Goal: Contribute content: Contribute content

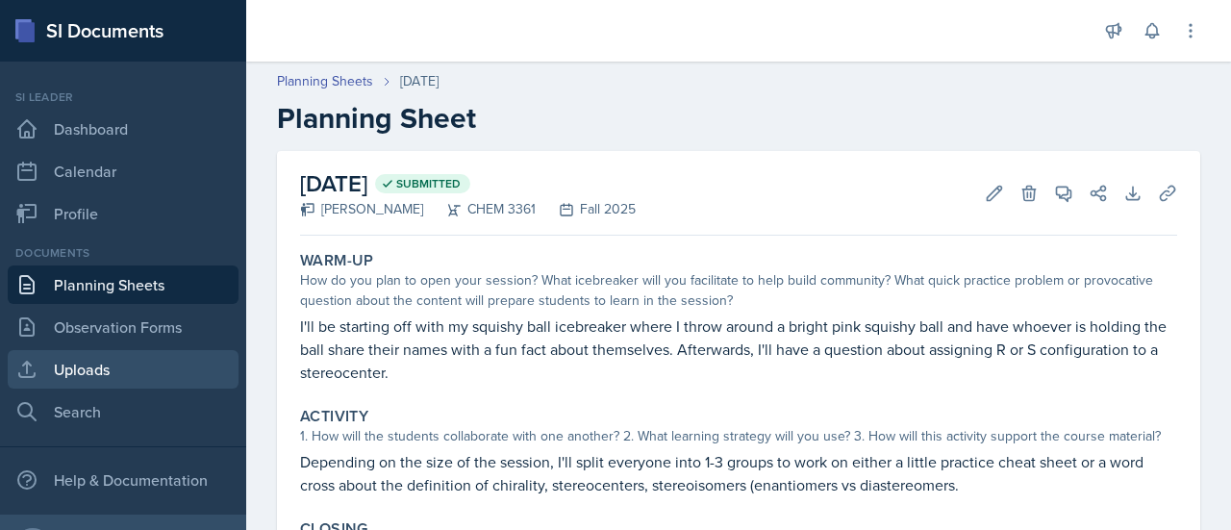
click at [171, 357] on link "Uploads" at bounding box center [123, 369] width 231 height 38
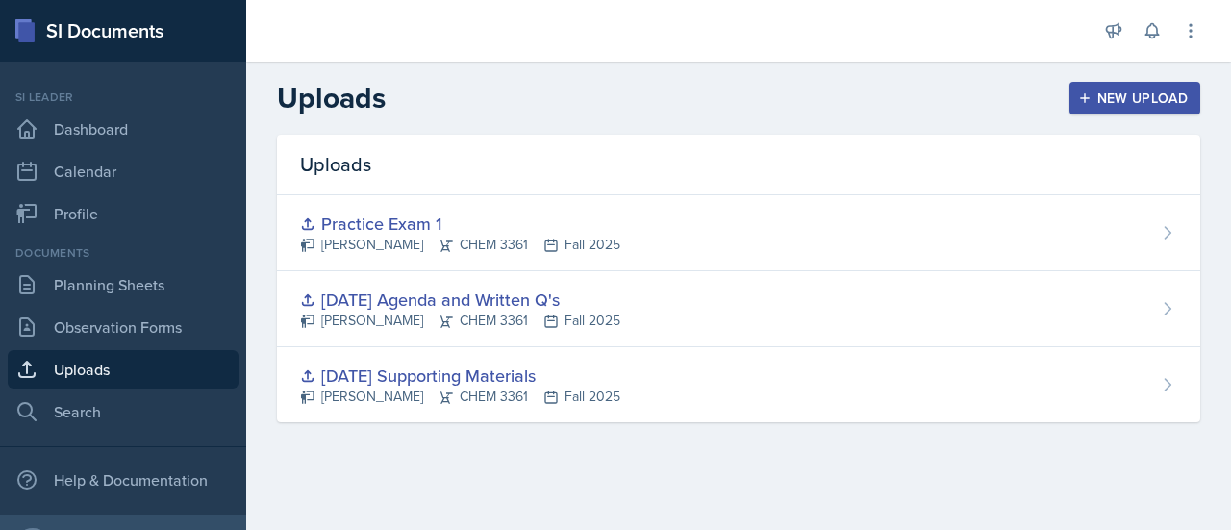
click at [1114, 102] on div "New Upload" at bounding box center [1135, 97] width 107 height 15
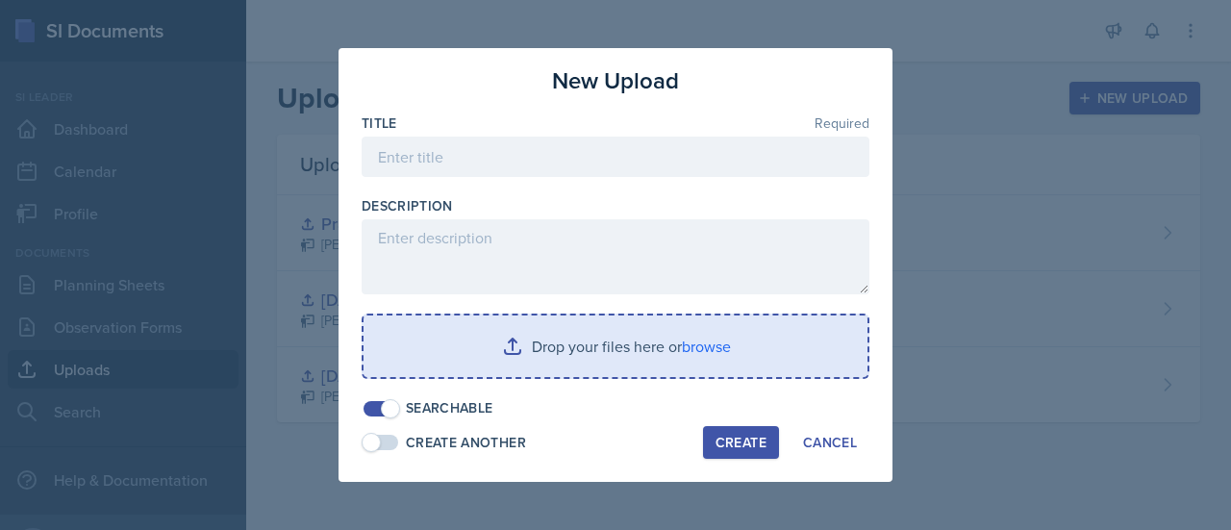
click at [676, 326] on input "file" at bounding box center [616, 347] width 504 height 62
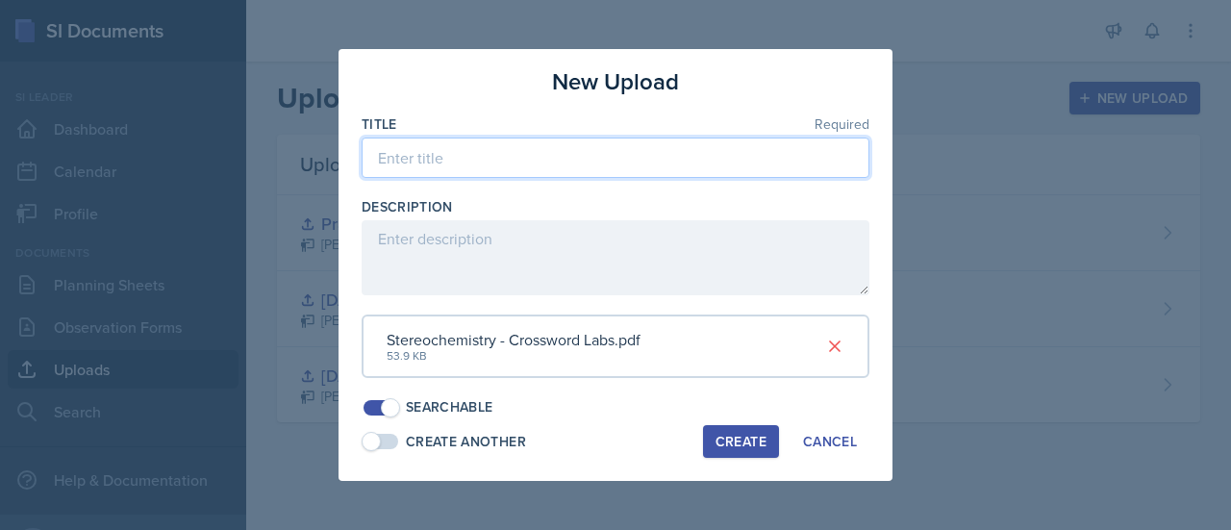
click at [631, 166] on input at bounding box center [616, 158] width 508 height 40
type input "Stereochemistry Crossword"
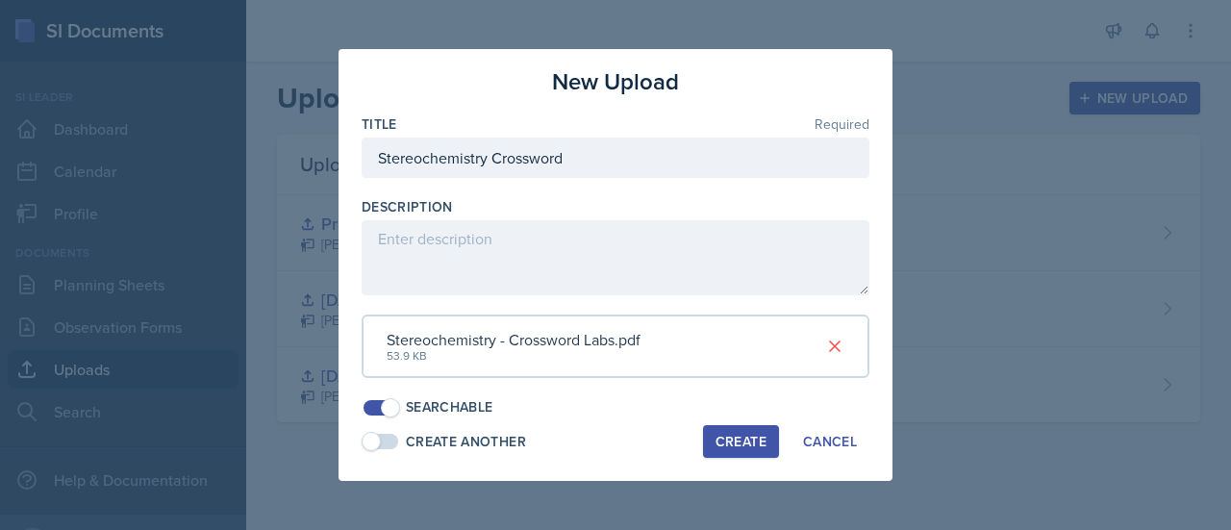
click at [750, 443] on div "Create" at bounding box center [741, 441] width 51 height 15
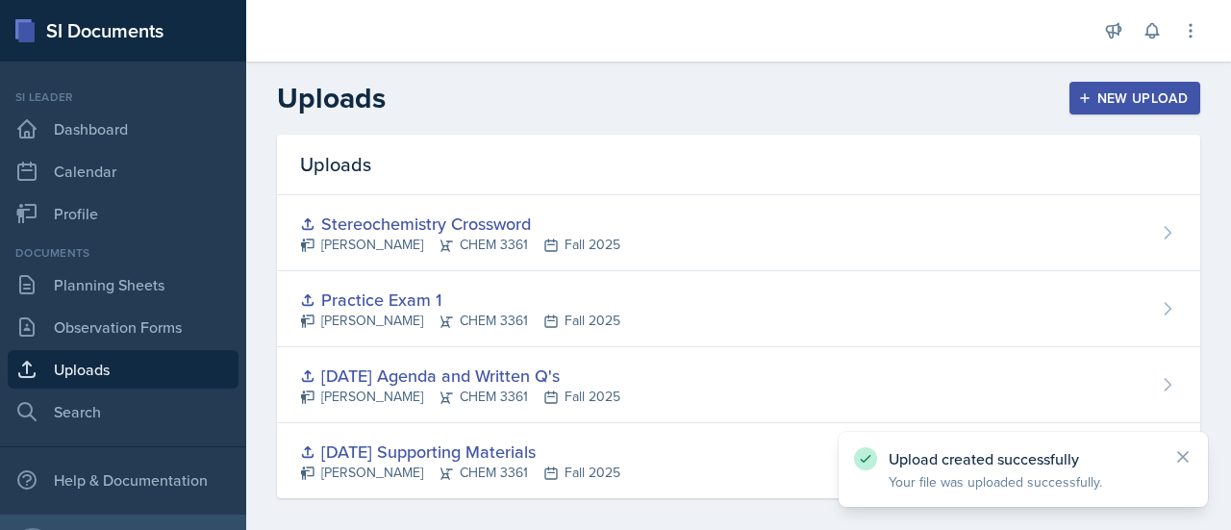
click at [1114, 82] on button "New Upload" at bounding box center [1136, 98] width 132 height 33
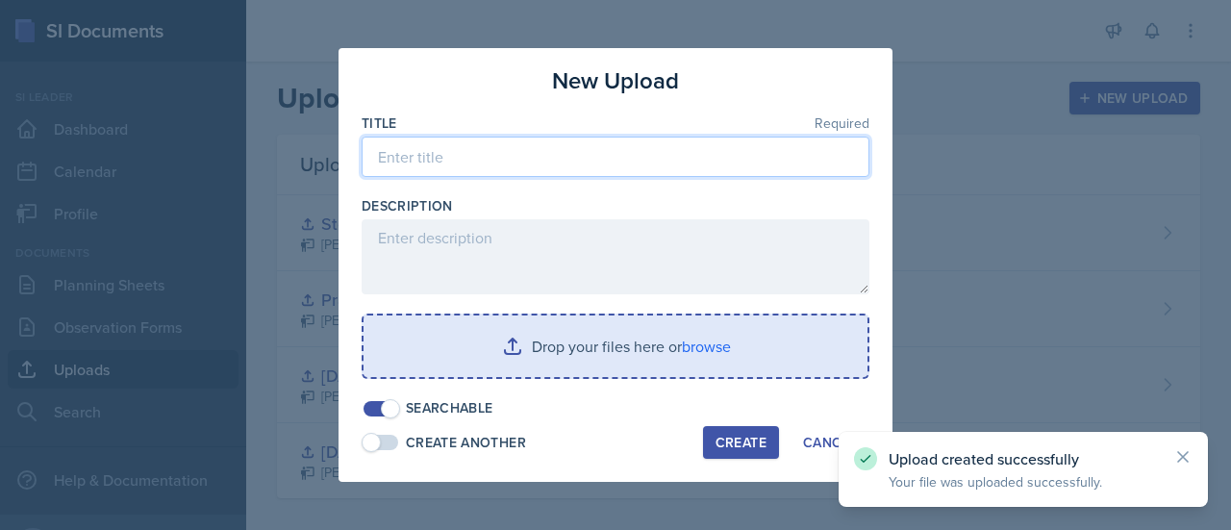
click at [643, 165] on input at bounding box center [616, 157] width 508 height 40
type input "C"
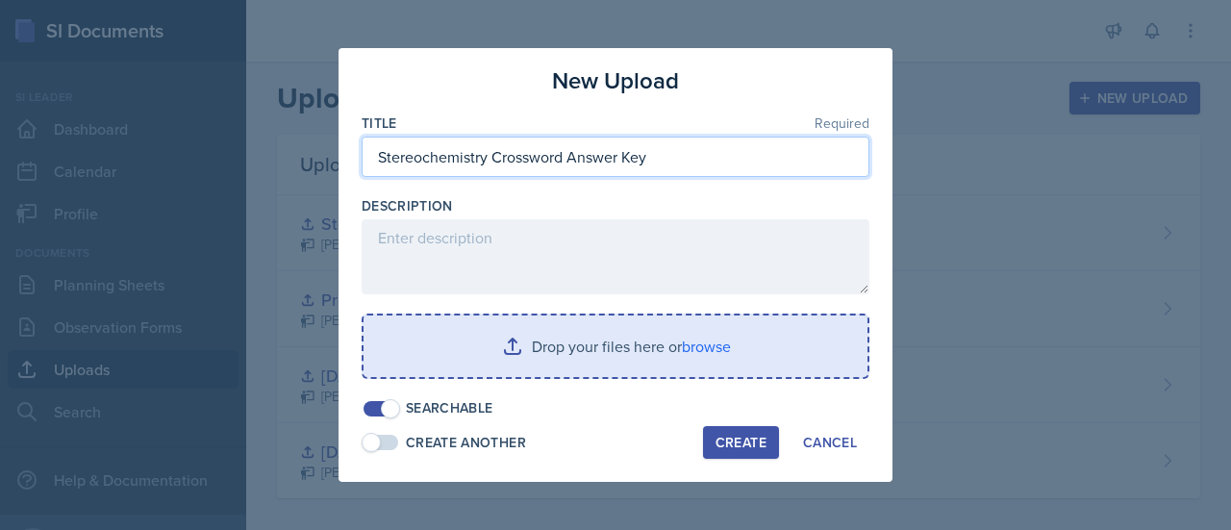
type input "Stereochemistry Crossword Answer Key"
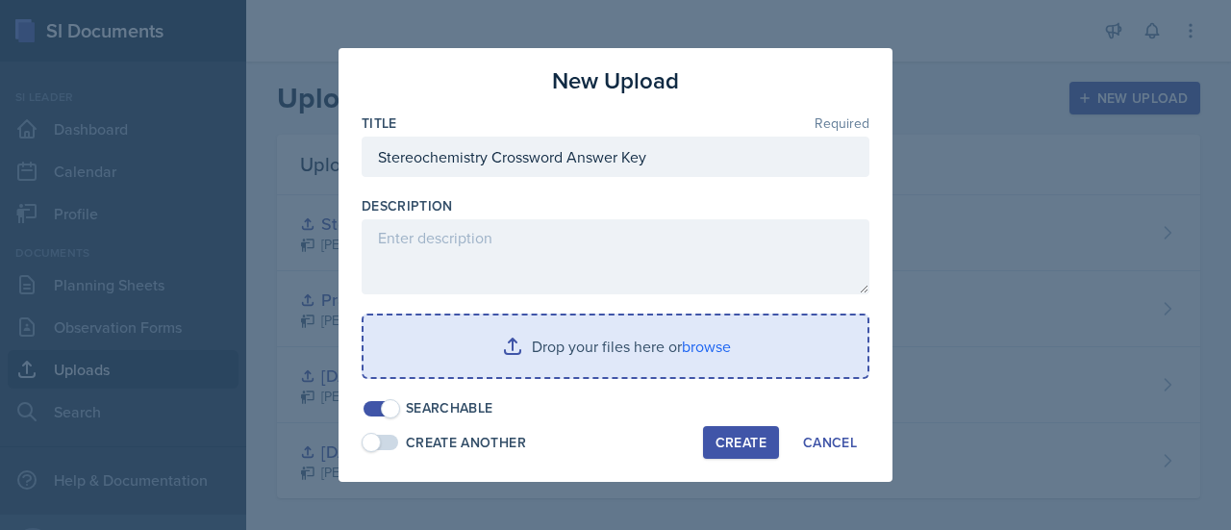
click at [493, 365] on input "file" at bounding box center [616, 347] width 504 height 62
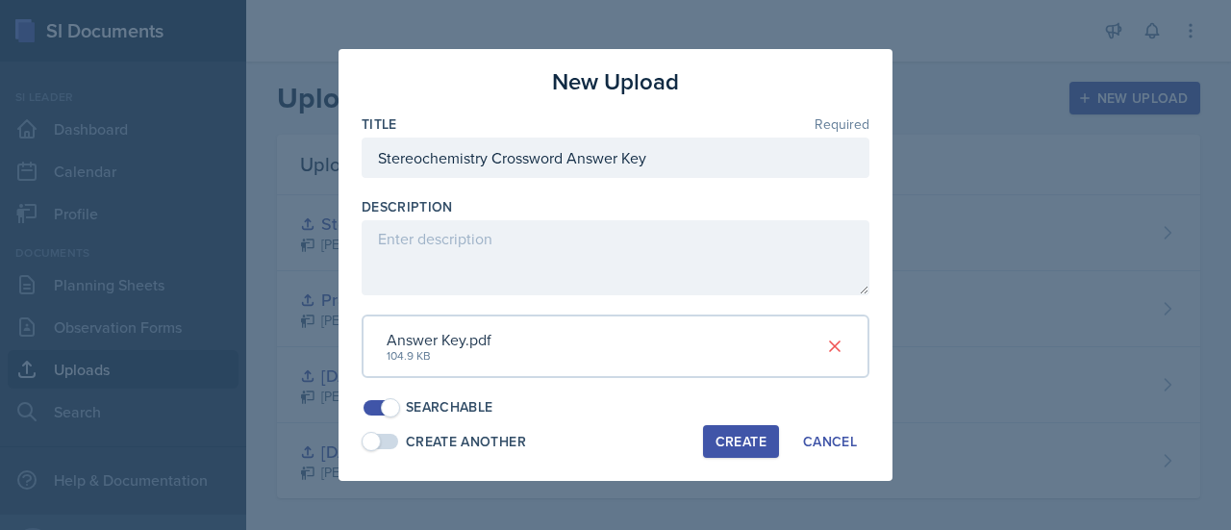
click at [758, 440] on div "Create" at bounding box center [741, 441] width 51 height 15
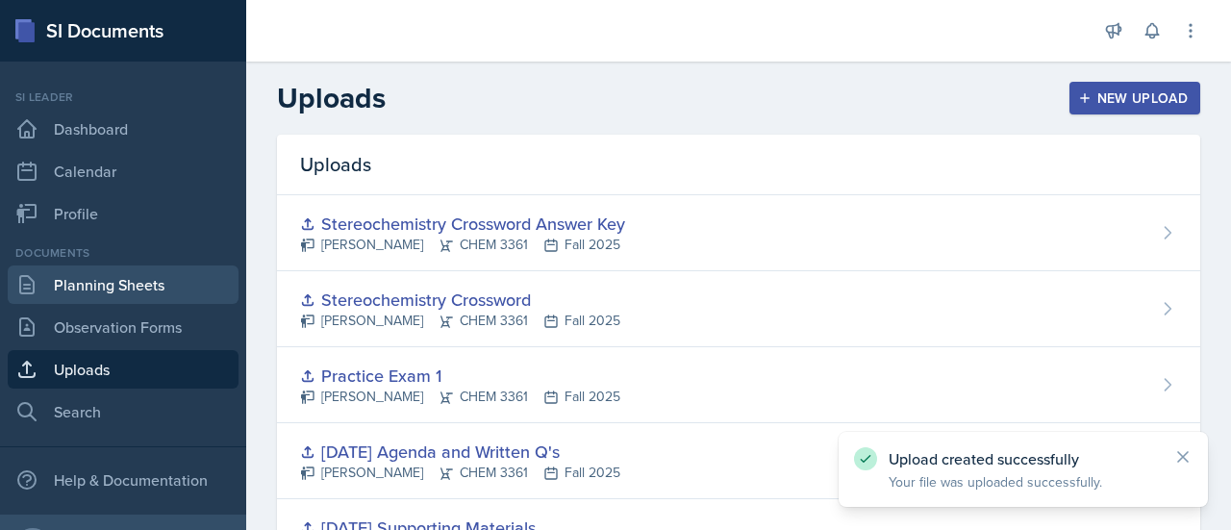
click at [120, 283] on link "Planning Sheets" at bounding box center [123, 284] width 231 height 38
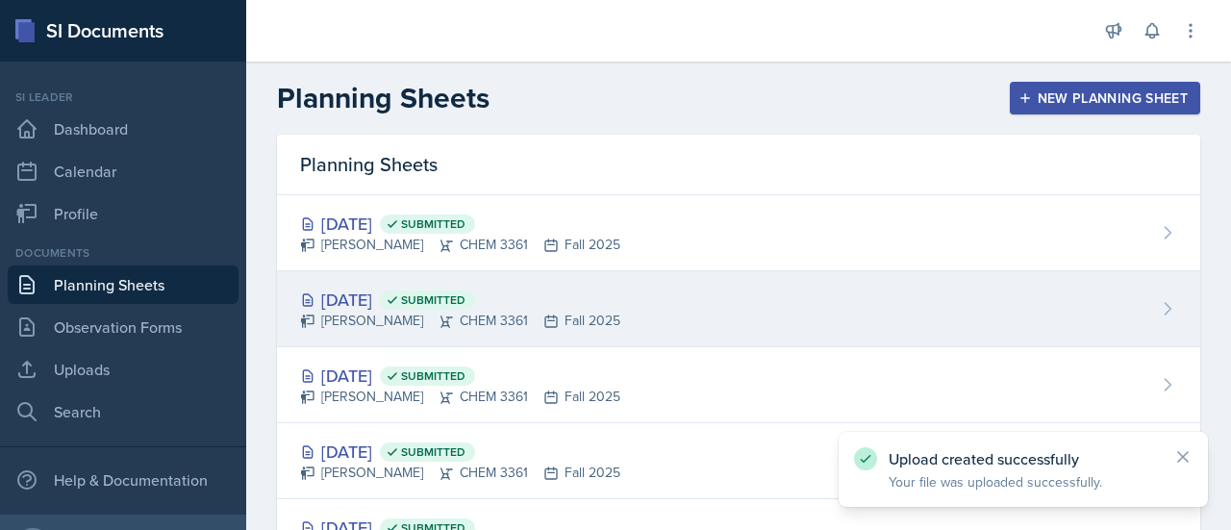
click at [398, 290] on div "[DATE] Submitted" at bounding box center [460, 300] width 320 height 26
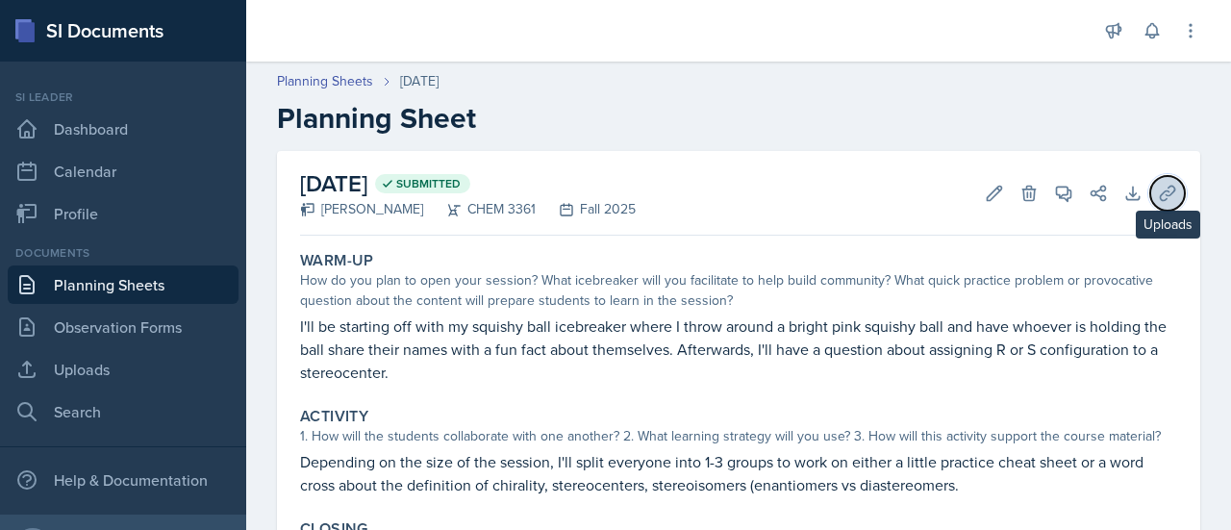
click at [1158, 197] on icon at bounding box center [1167, 193] width 19 height 19
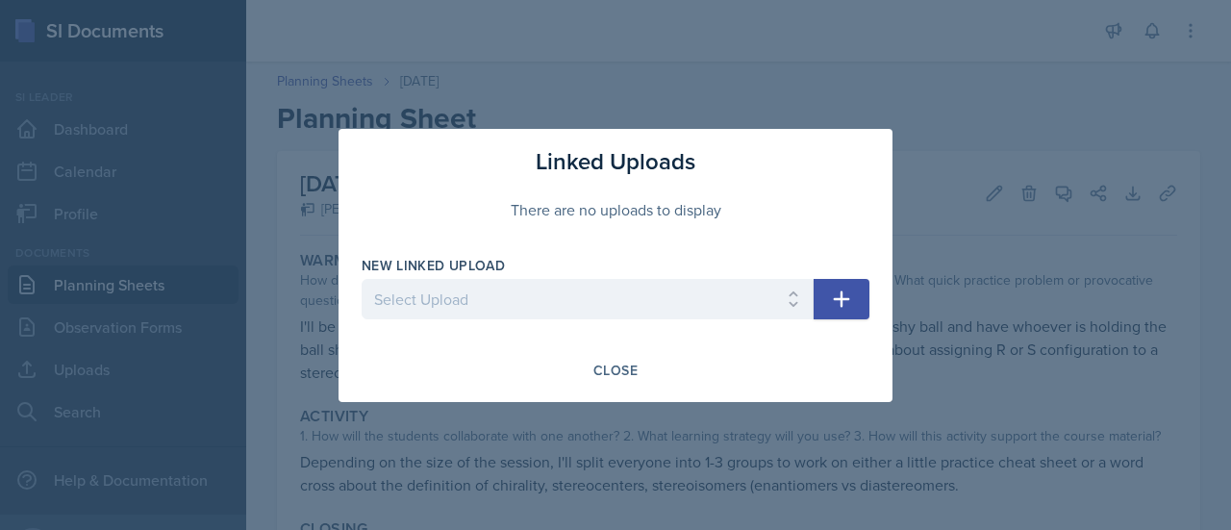
click at [633, 278] on div "New Linked Upload Select Upload [DATE] Supporting Materials [DATE] Agenda and W…" at bounding box center [588, 297] width 452 height 83
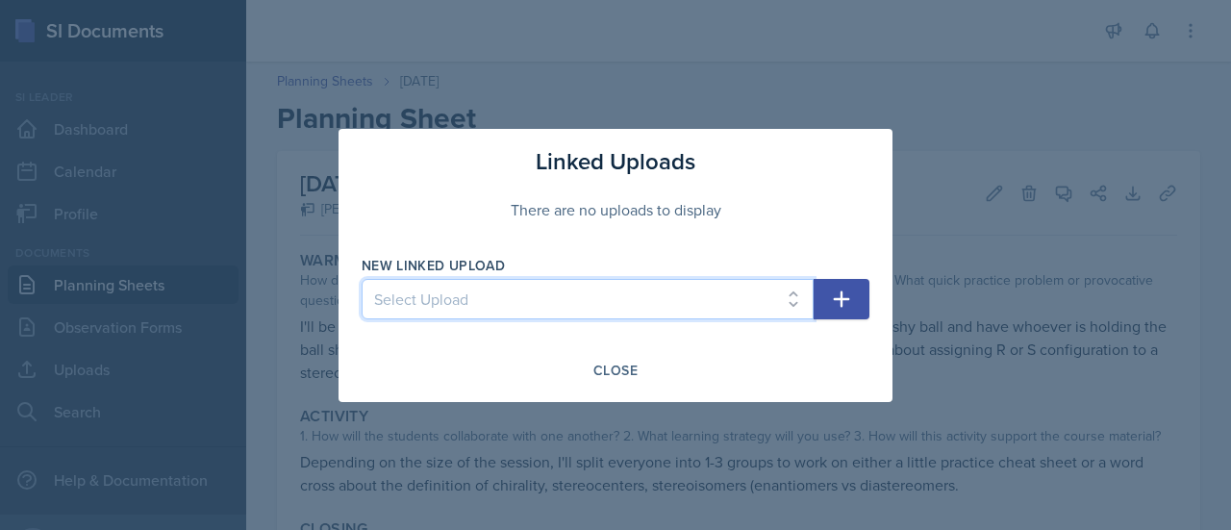
click at [624, 290] on select "Select Upload [DATE] Supporting Materials [DATE] Agenda and Written Q's Practic…" at bounding box center [588, 299] width 452 height 40
select select "35299f6c-ce96-4534-8e5a-a62ebb13e627"
click at [362, 279] on select "Select Upload [DATE] Supporting Materials [DATE] Agenda and Written Q's Practic…" at bounding box center [588, 299] width 452 height 40
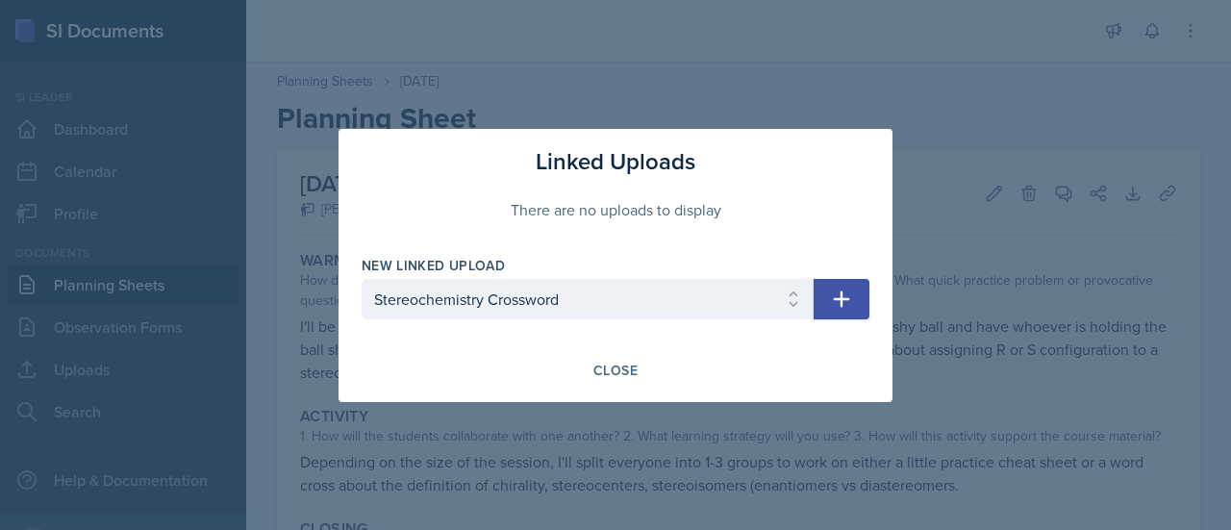
click at [862, 309] on button "button" at bounding box center [842, 299] width 56 height 40
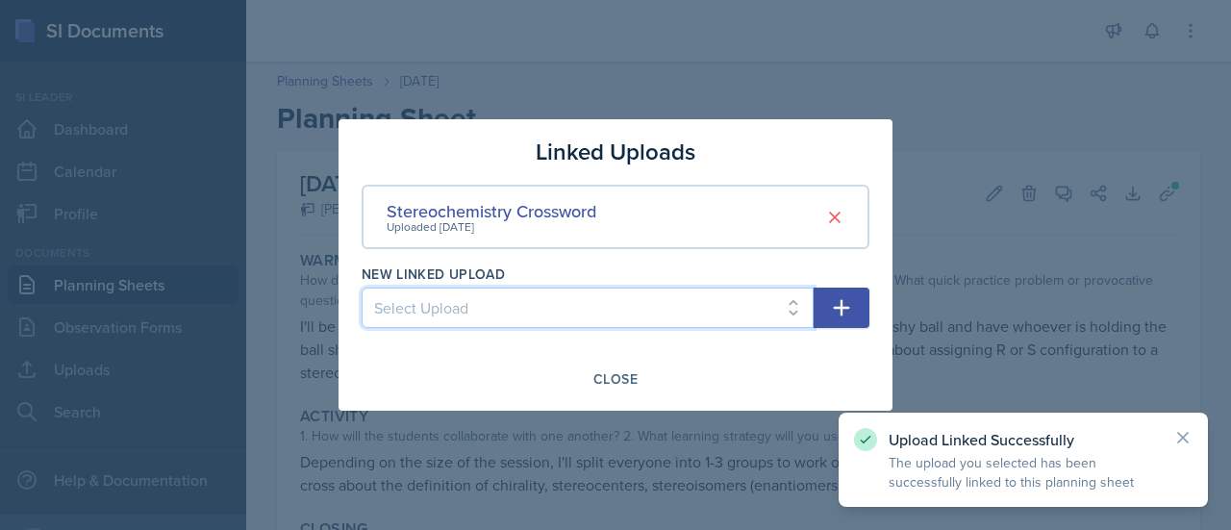
click at [761, 314] on select "Select Upload [DATE] Supporting Materials [DATE] Agenda and Written Q's Practic…" at bounding box center [588, 308] width 452 height 40
select select "6c11bf4e-1875-4759-805f-5b7a8dc62e87"
click at [362, 288] on select "Select Upload [DATE] Supporting Materials [DATE] Agenda and Written Q's Practic…" at bounding box center [588, 308] width 452 height 40
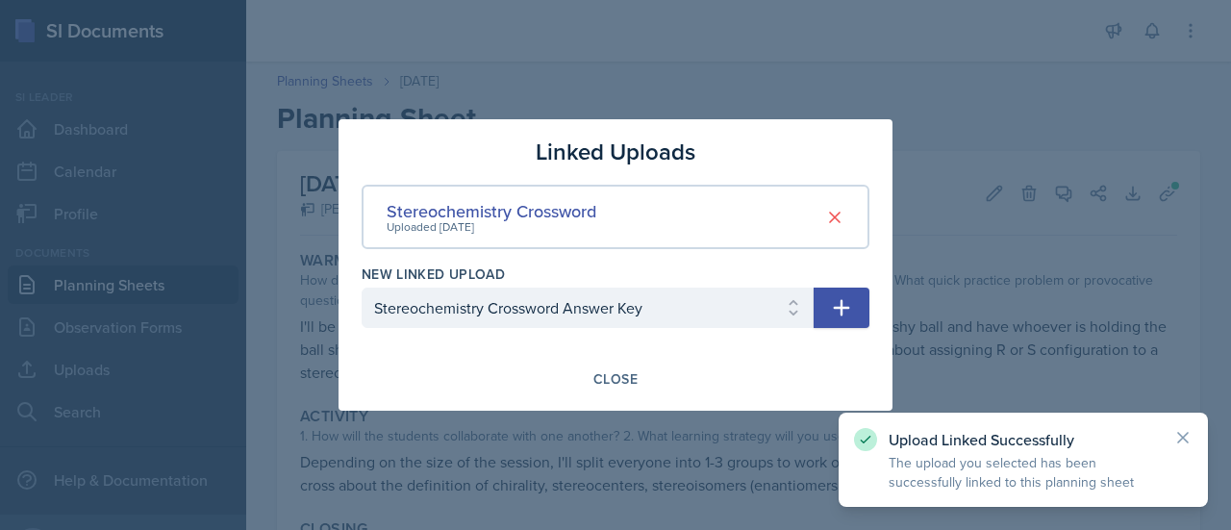
click at [848, 309] on icon "button" at bounding box center [842, 308] width 16 height 16
select select
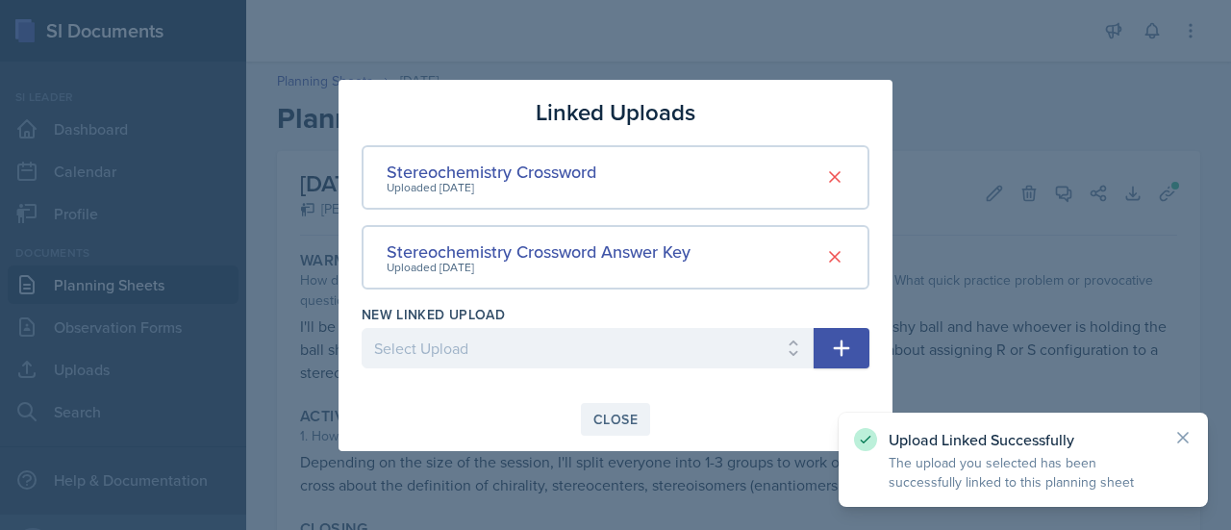
click at [627, 418] on div "Close" at bounding box center [616, 419] width 44 height 15
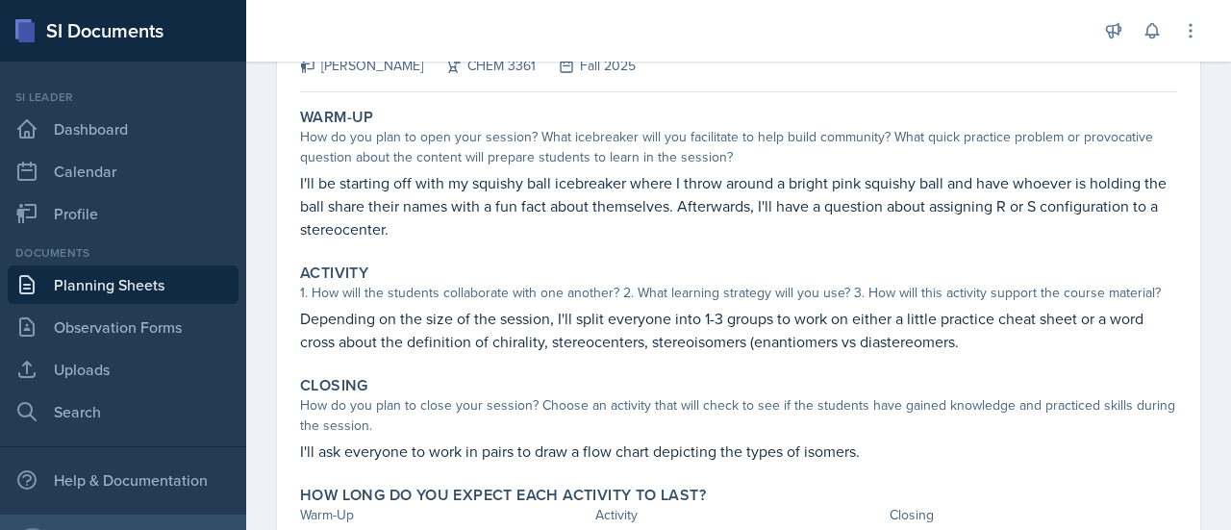
scroll to position [145, 0]
click at [833, 310] on p "Depending on the size of the session, I'll split everyone into 1-3 groups to wo…" at bounding box center [738, 328] width 877 height 46
click at [793, 341] on p "Depending on the size of the session, I'll split everyone into 1-3 groups to wo…" at bounding box center [738, 328] width 877 height 46
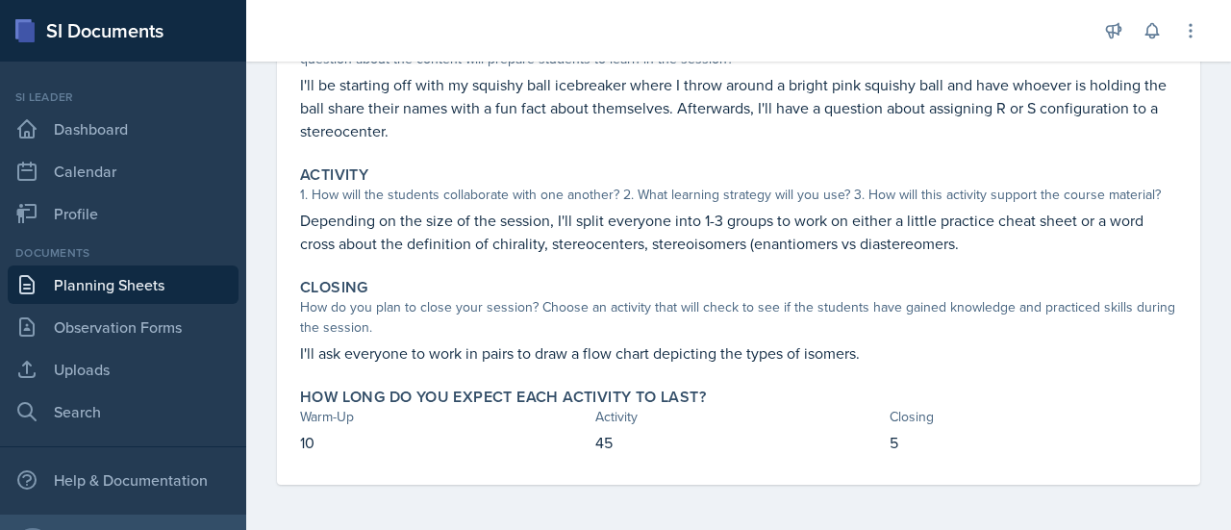
scroll to position [88, 0]
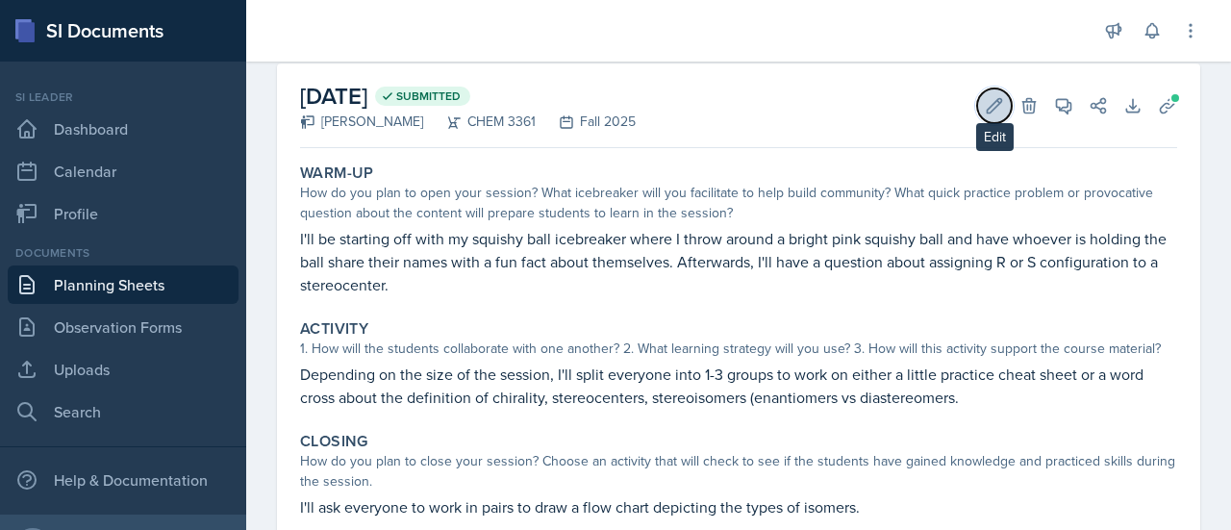
click at [988, 105] on icon at bounding box center [995, 105] width 14 height 14
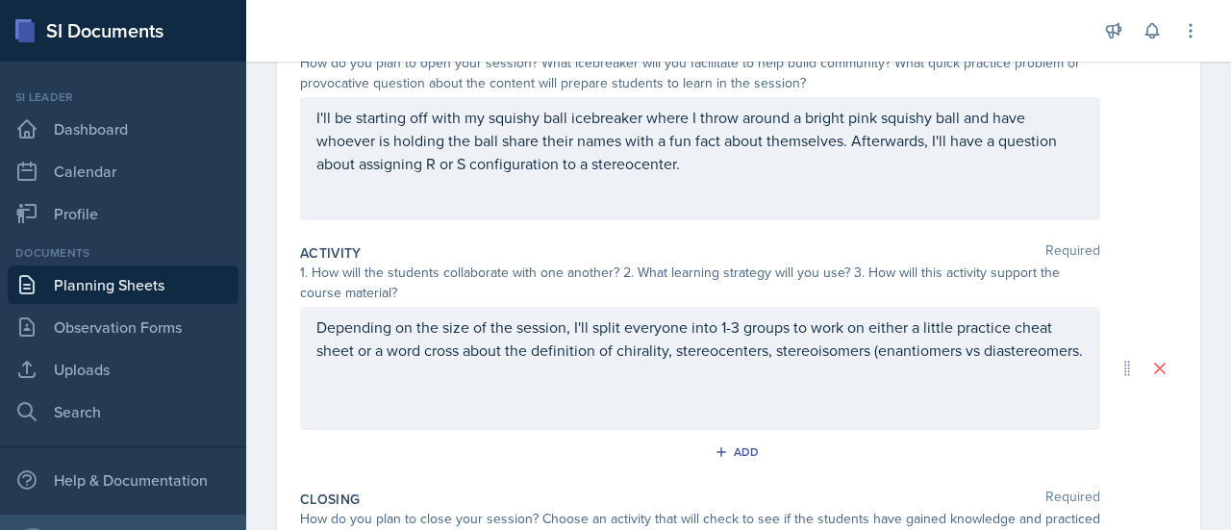
scroll to position [262, 0]
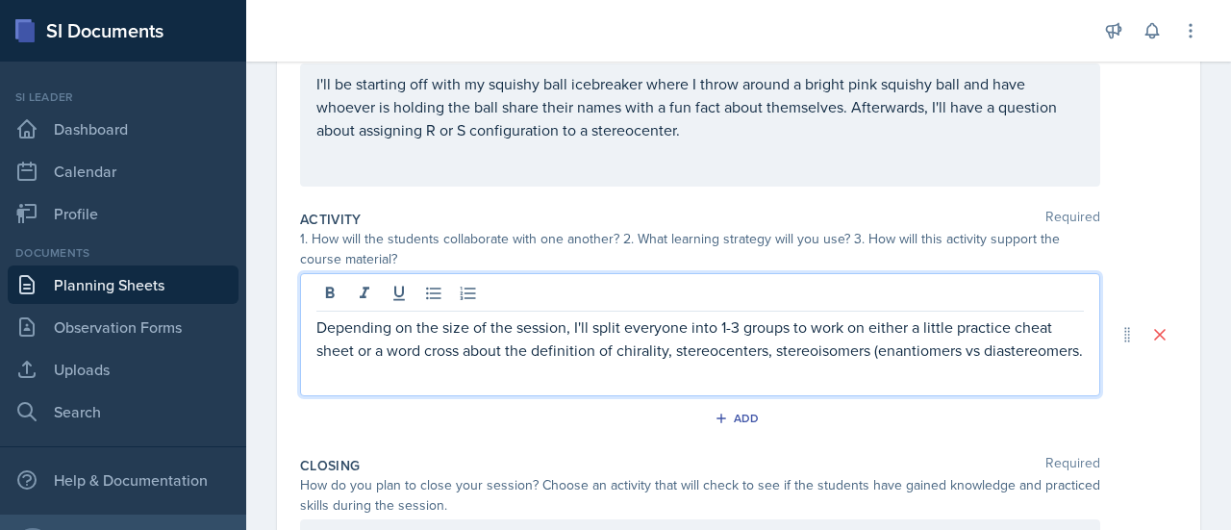
click at [646, 336] on p "Depending on the size of the session, I'll split everyone into 1-3 groups to wo…" at bounding box center [700, 339] width 768 height 46
drag, startPoint x: 868, startPoint y: 324, endPoint x: 375, endPoint y: 351, distance: 493.2
click at [375, 351] on p "Depending on the size of the session, I'll split everyone into 1-3 groups to wo…" at bounding box center [700, 339] width 768 height 46
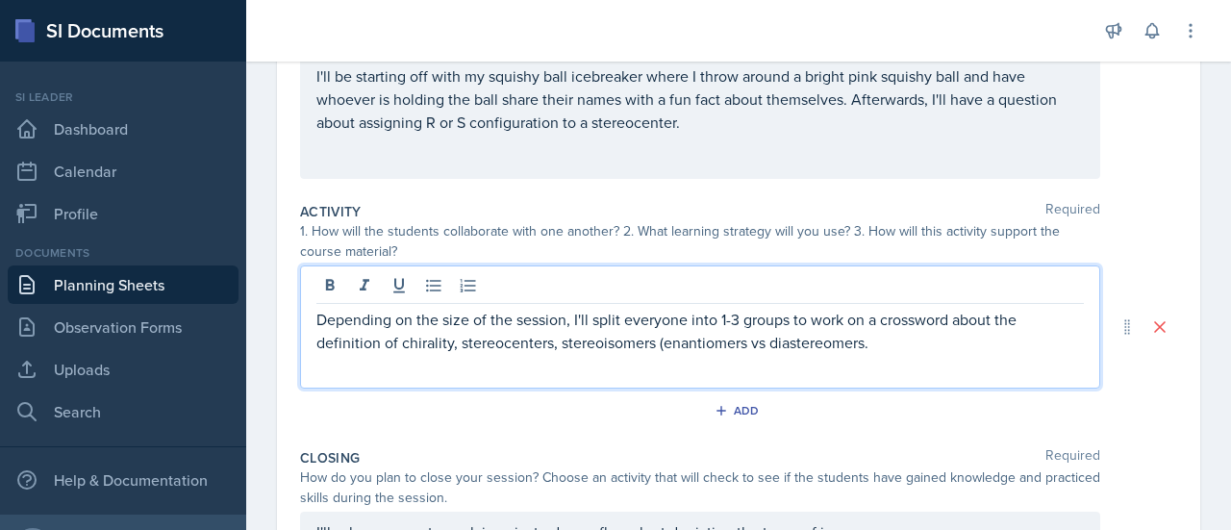
click at [866, 348] on p "Depending on the size of the session, I'll split everyone into 1-3 groups to wo…" at bounding box center [700, 331] width 768 height 46
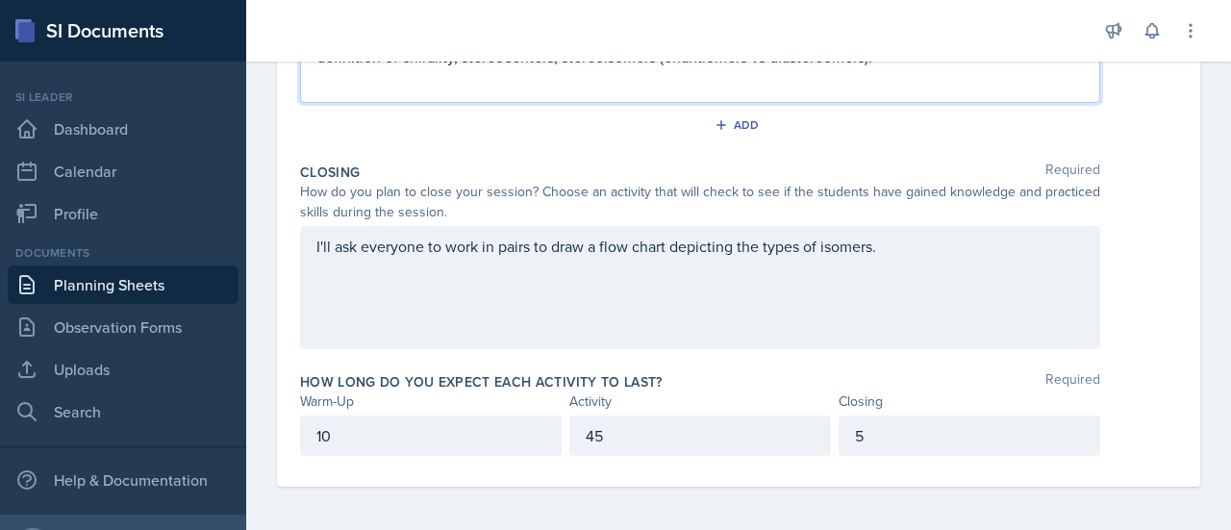
scroll to position [0, 0]
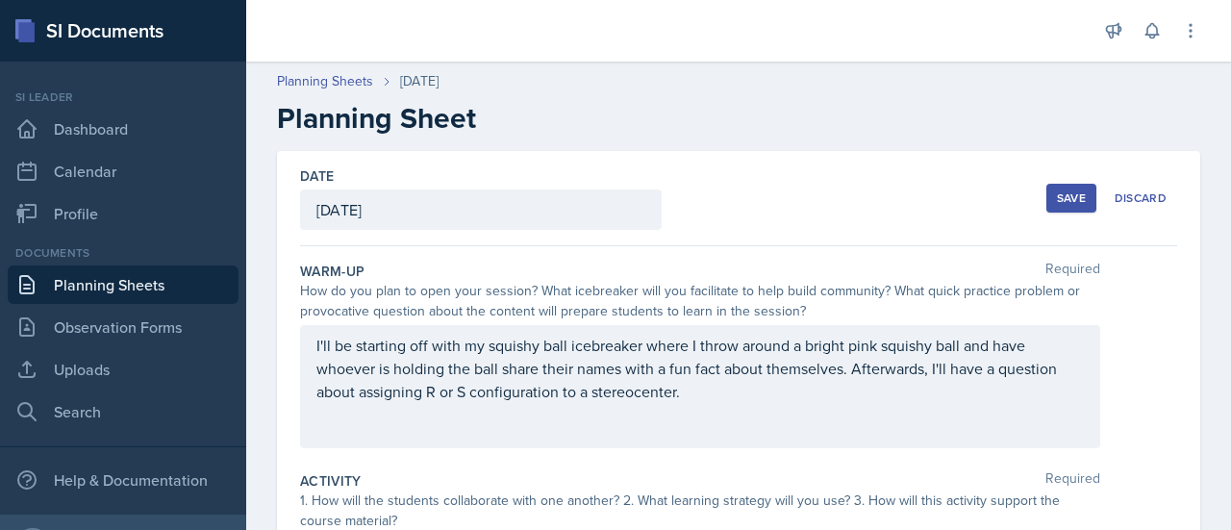
click at [1057, 197] on div "Save" at bounding box center [1071, 197] width 29 height 15
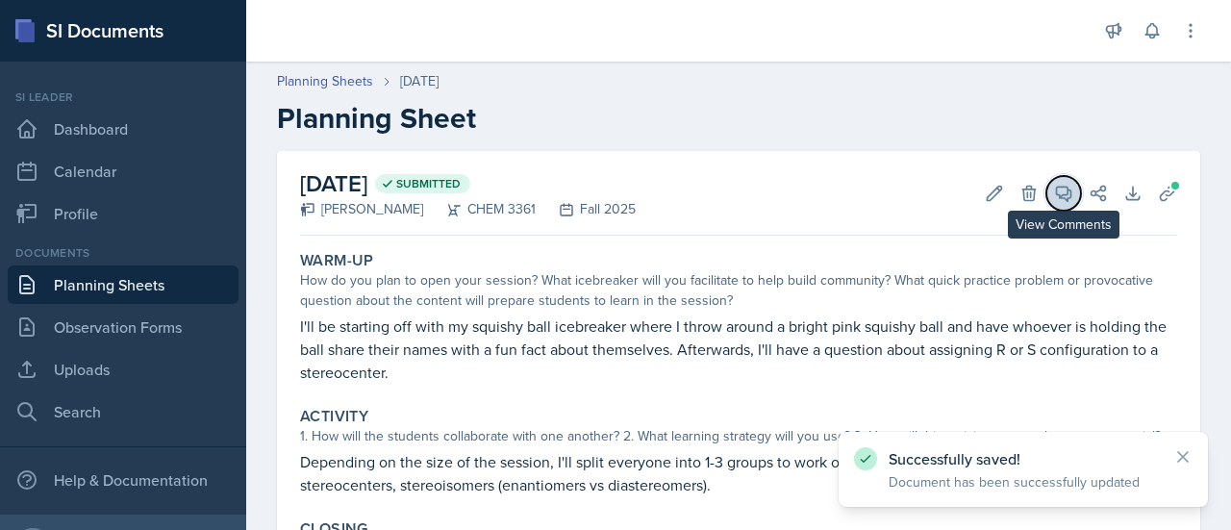
click at [1047, 206] on button "View Comments" at bounding box center [1064, 193] width 35 height 35
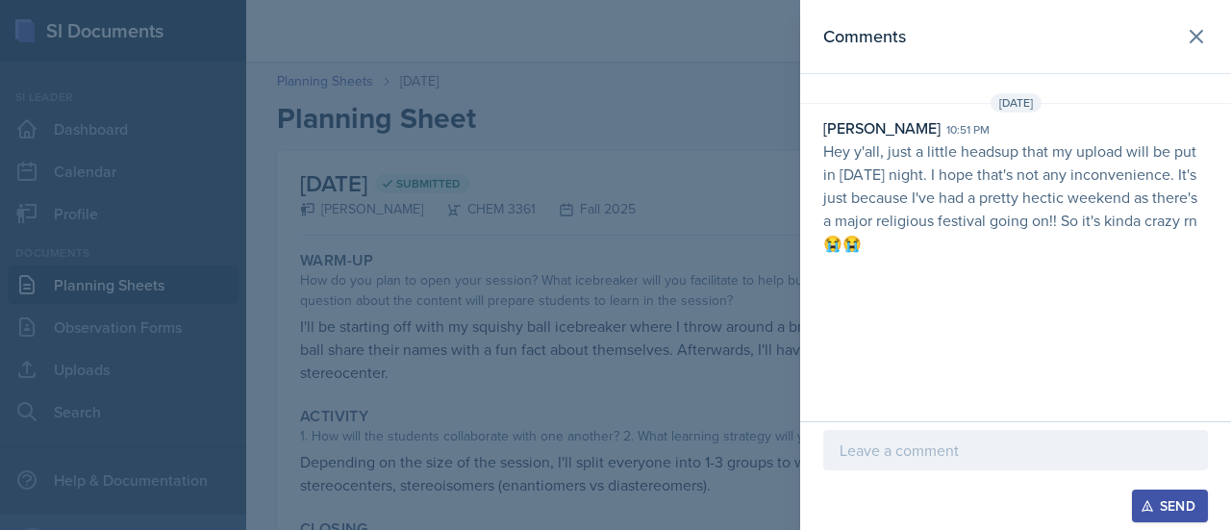
click at [1198, 163] on p "Hey y'all, just a little headsup that my upload will be put in [DATE] night. I …" at bounding box center [1015, 196] width 385 height 115
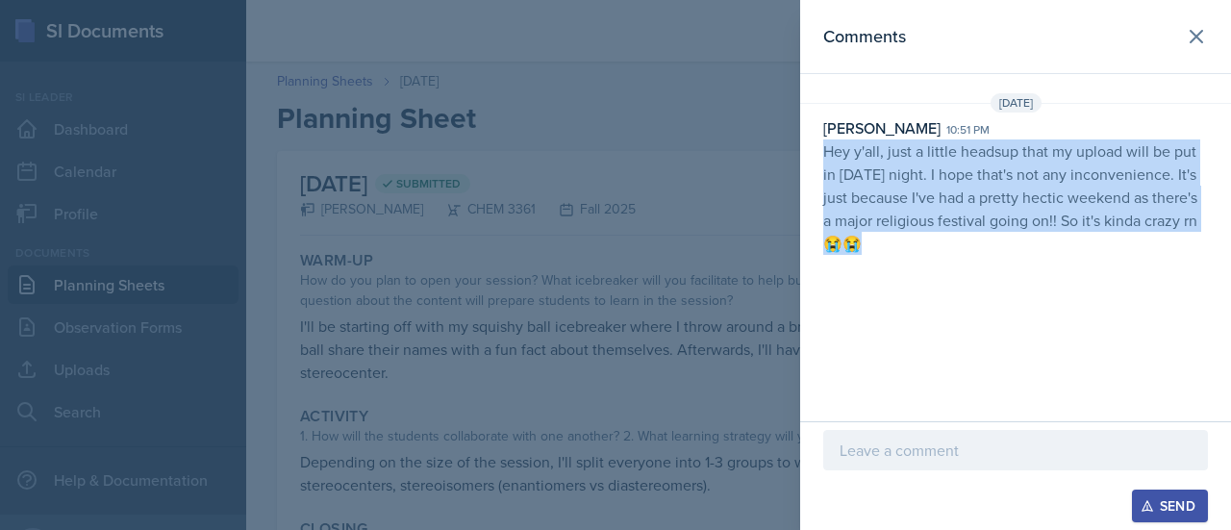
click at [1198, 163] on p "Hey y'all, just a little headsup that my upload will be put in [DATE] night. I …" at bounding box center [1015, 196] width 385 height 115
click at [1126, 141] on p "Hey y'all, just a little headsup that my upload will be put in [DATE] night. I …" at bounding box center [1015, 196] width 385 height 115
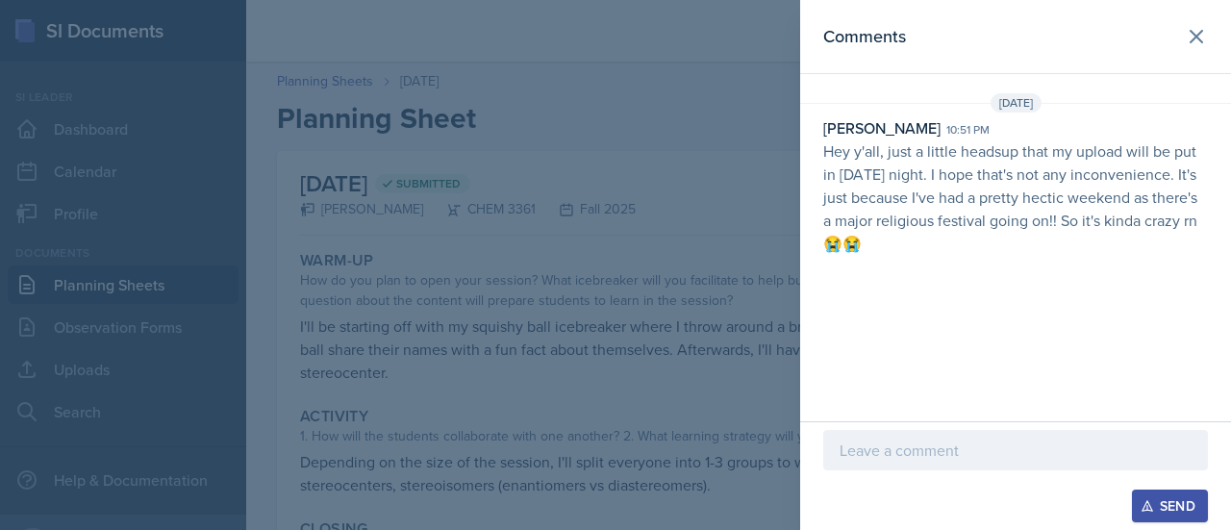
drag, startPoint x: 1126, startPoint y: 141, endPoint x: 1158, endPoint y: 167, distance: 41.0
click at [1158, 167] on p "Hey y'all, just a little headsup that my upload will be put in [DATE] night. I …" at bounding box center [1015, 196] width 385 height 115
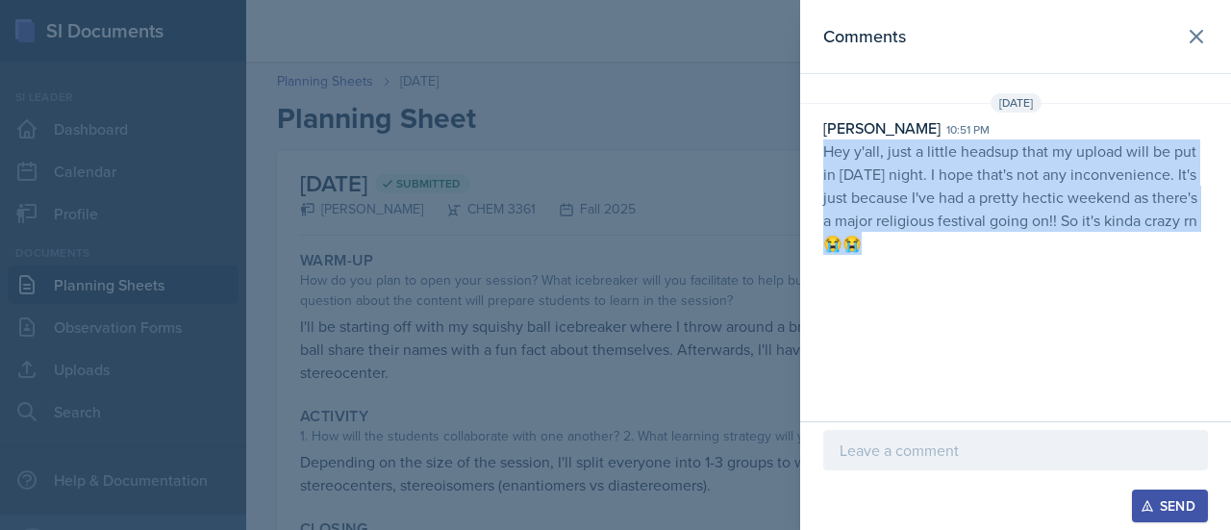
click at [1158, 167] on p "Hey y'all, just a little headsup that my upload will be put in [DATE] night. I …" at bounding box center [1015, 196] width 385 height 115
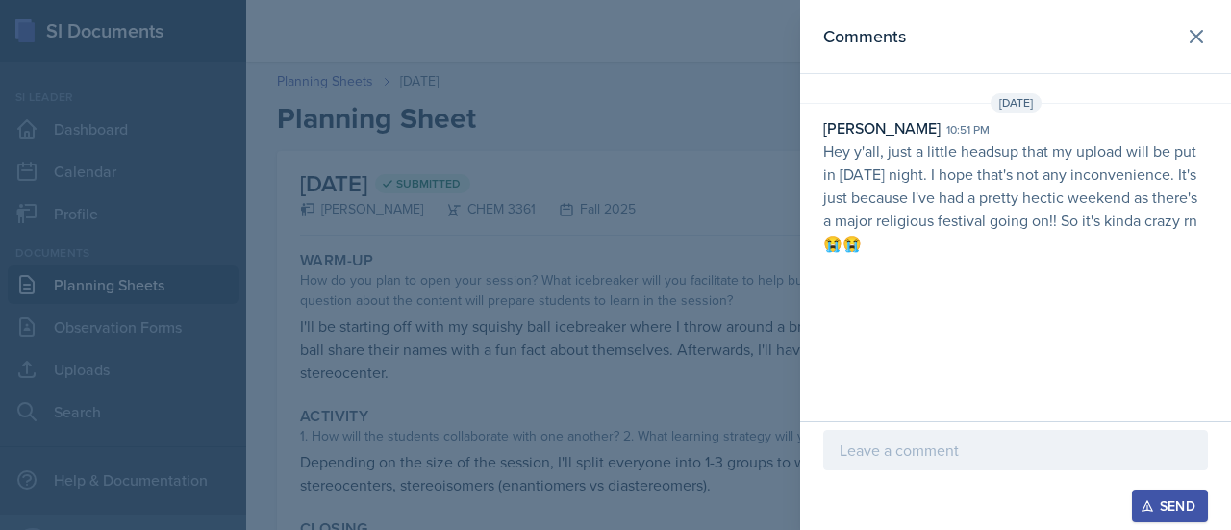
click at [989, 146] on p "Hey y'all, just a little headsup that my upload will be put in [DATE] night. I …" at bounding box center [1015, 196] width 385 height 115
click at [1186, 49] on button at bounding box center [1196, 36] width 38 height 38
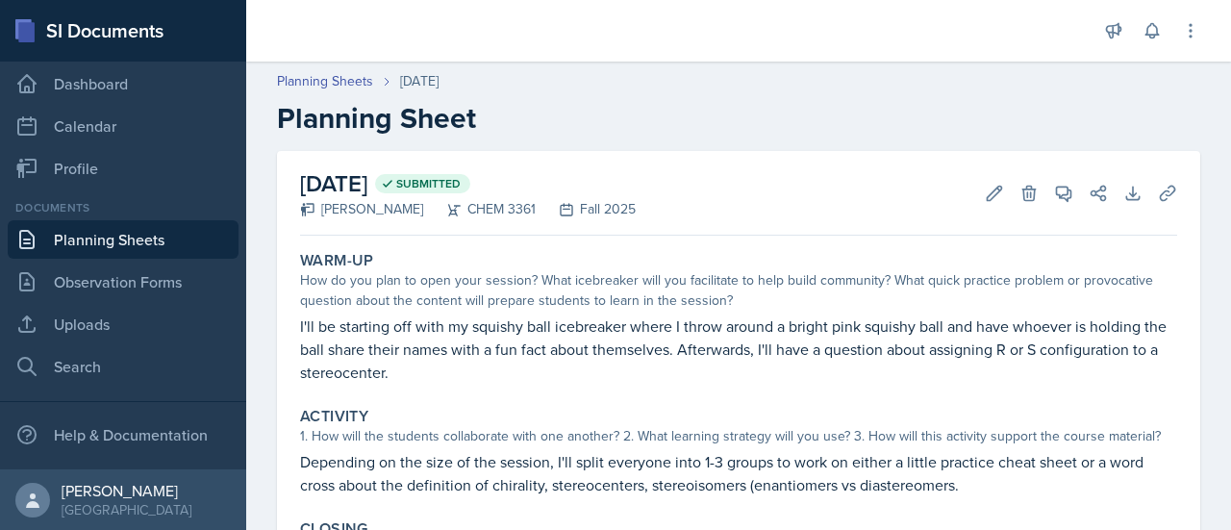
click at [1169, 186] on div "[DATE] Submitted [PERSON_NAME] CHEM 3361 Fall 2025 Edit Delete View Comments Co…" at bounding box center [738, 438] width 923 height 575
click at [1158, 197] on icon at bounding box center [1167, 193] width 19 height 19
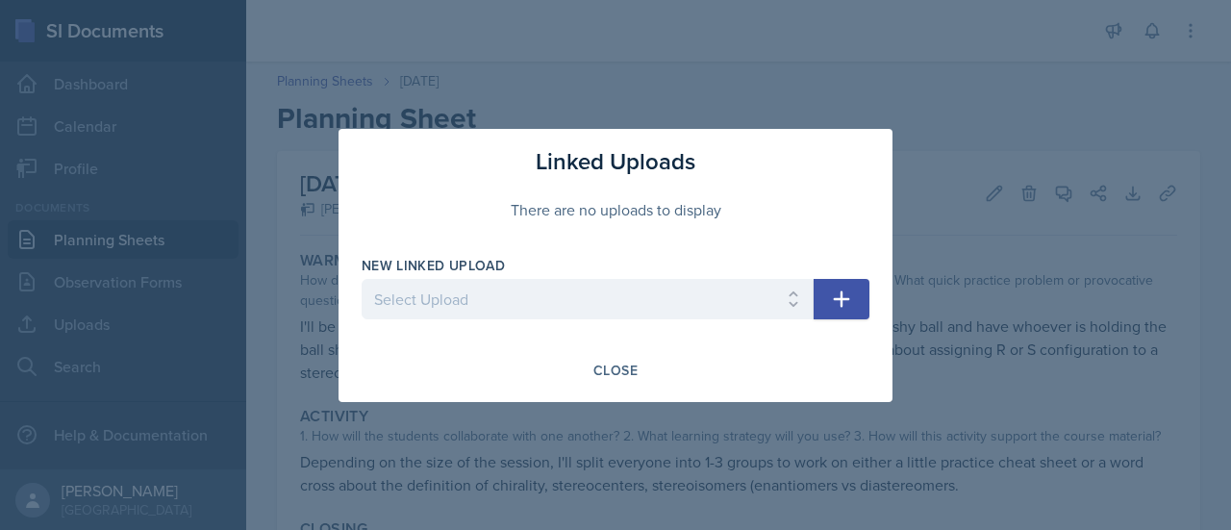
click at [1048, 275] on div at bounding box center [615, 265] width 1231 height 530
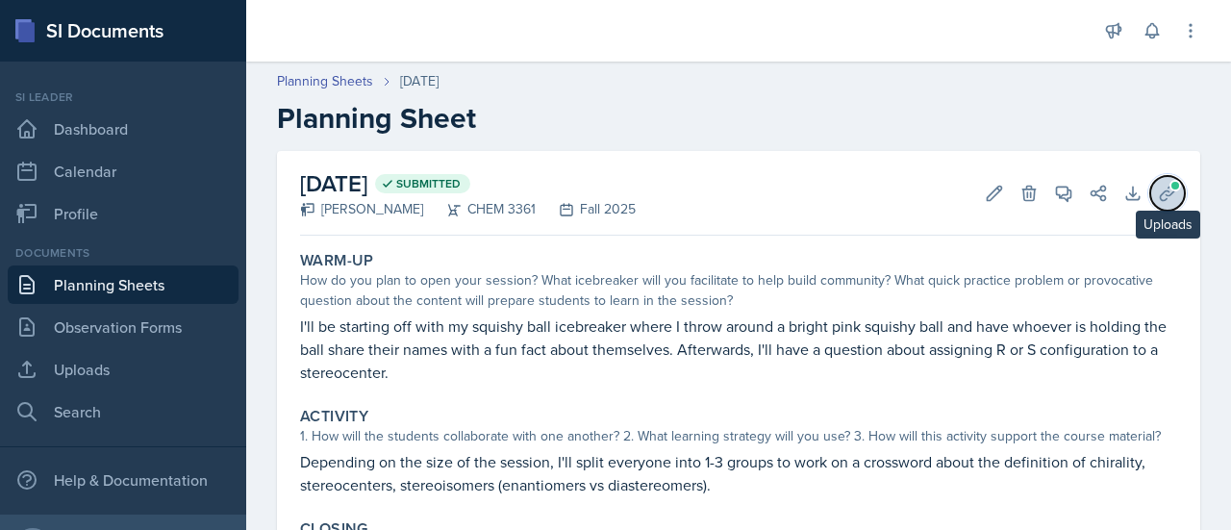
click at [1158, 199] on icon at bounding box center [1167, 193] width 19 height 19
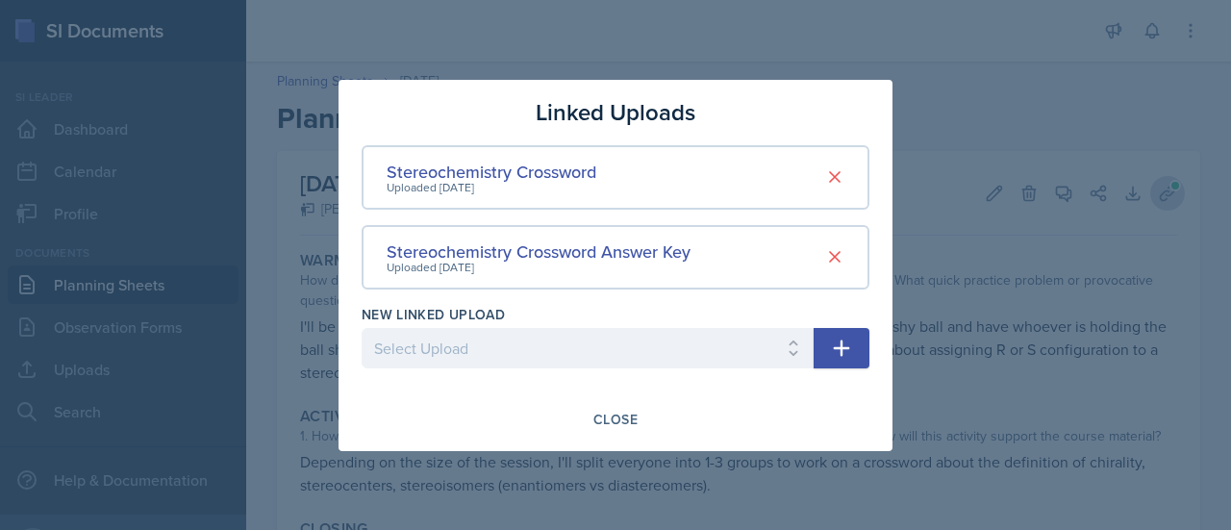
click at [1157, 199] on div at bounding box center [615, 265] width 1231 height 530
